Goal: Find specific page/section

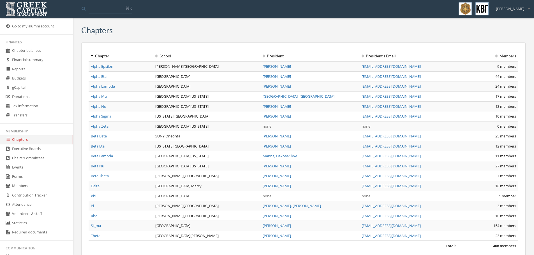
click at [102, 97] on link "Alpha Mu" at bounding box center [99, 96] width 16 height 5
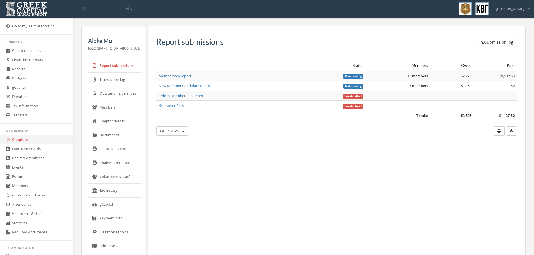
click at [116, 105] on link "Members" at bounding box center [114, 108] width 53 height 14
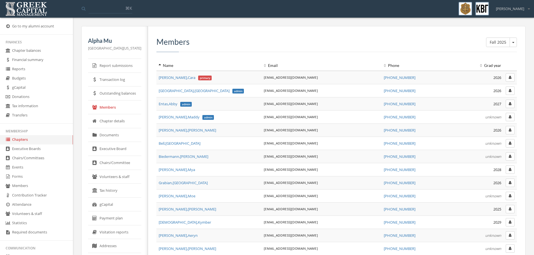
click at [114, 145] on link "Executive Board" at bounding box center [114, 149] width 53 height 14
